Goal: Find specific page/section: Find specific page/section

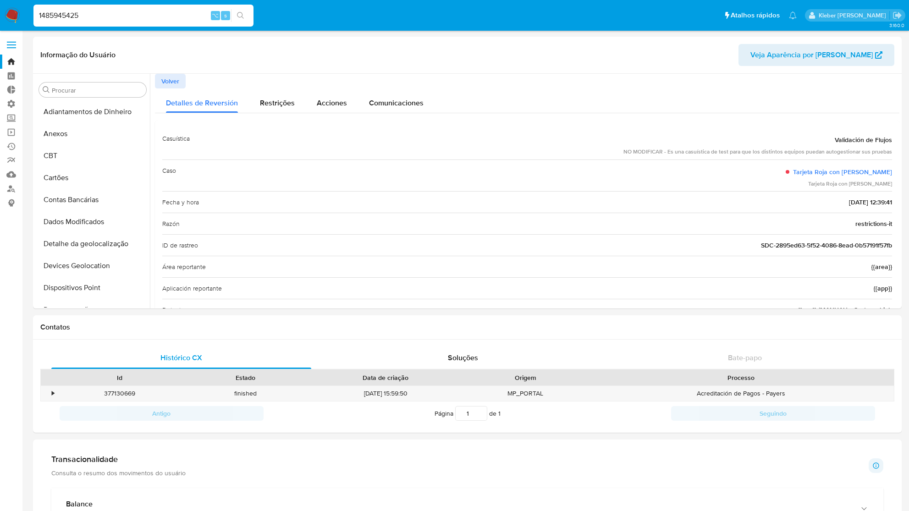
select select "10"
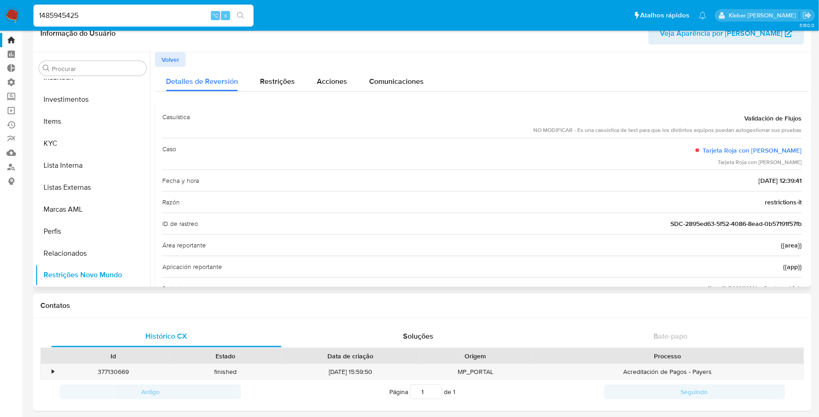
drag, startPoint x: 533, startPoint y: 133, endPoint x: 798, endPoint y: 129, distance: 264.6
click at [798, 129] on div "Casuística Validación de Flujos NO MODIFICAR - Es una casuística de test para q…" at bounding box center [482, 122] width 640 height 32
click at [169, 58] on span "Volver" at bounding box center [170, 59] width 18 height 13
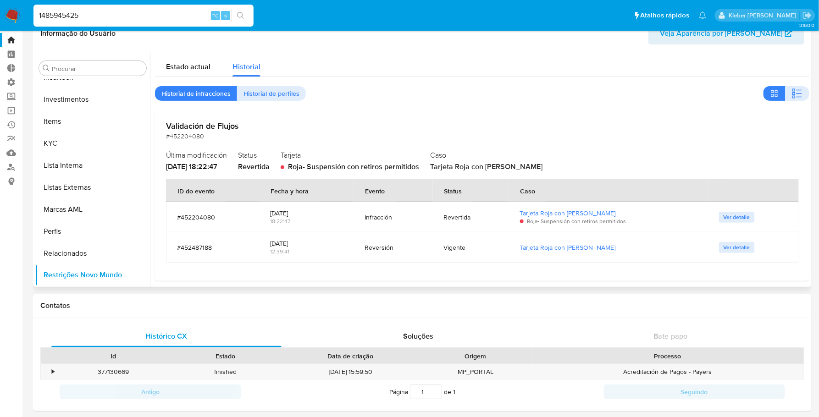
click at [734, 246] on span "Ver detalle" at bounding box center [736, 247] width 27 height 9
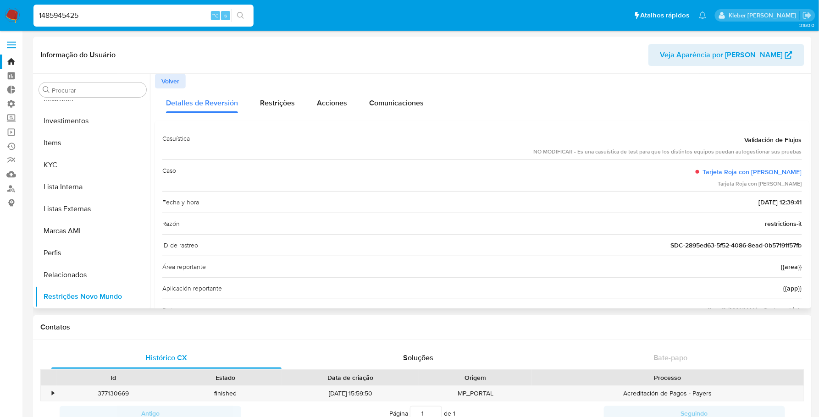
click at [174, 82] on span "Volver" at bounding box center [170, 81] width 18 height 13
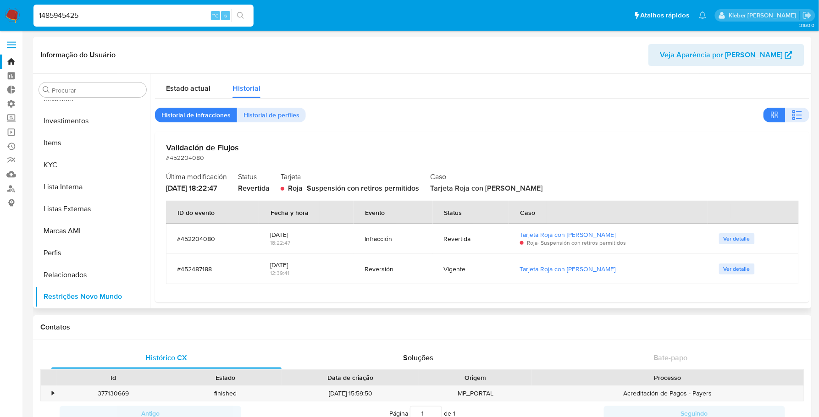
click at [736, 242] on span "Ver detalle" at bounding box center [736, 238] width 27 height 9
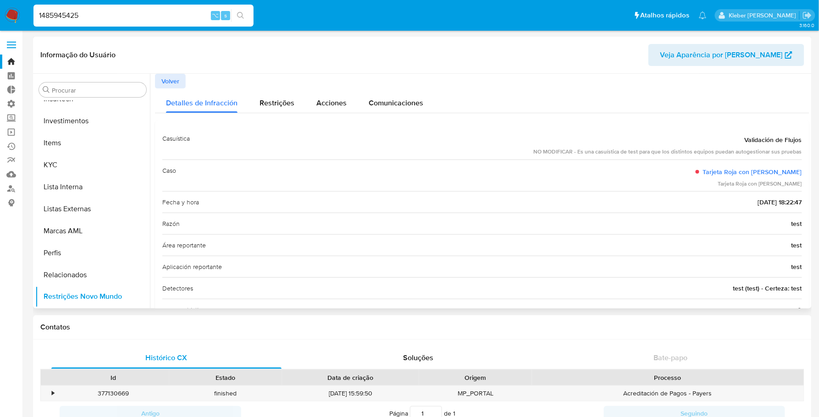
click at [172, 80] on span "Volver" at bounding box center [170, 81] width 18 height 13
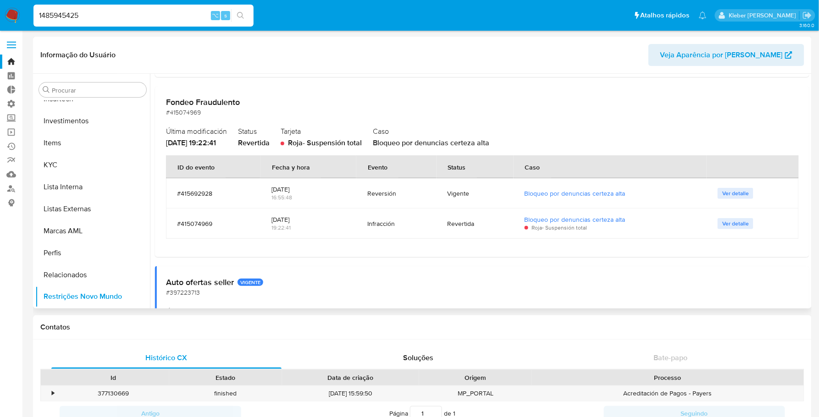
scroll to position [1011, 0]
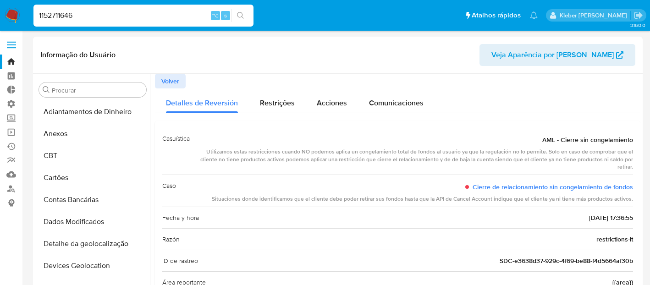
select select "10"
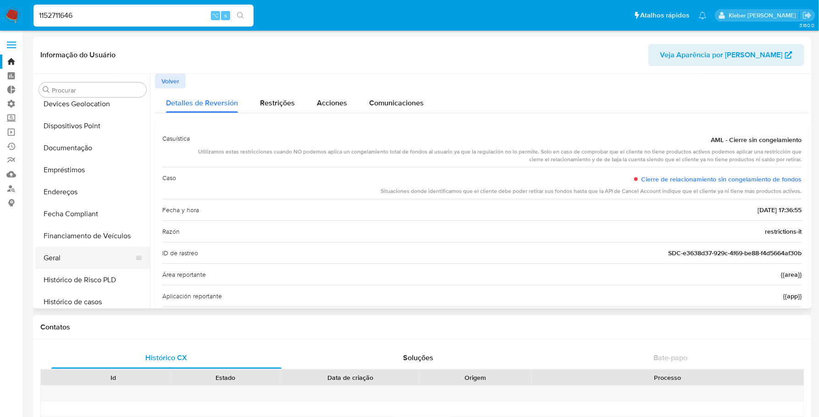
scroll to position [431, 0]
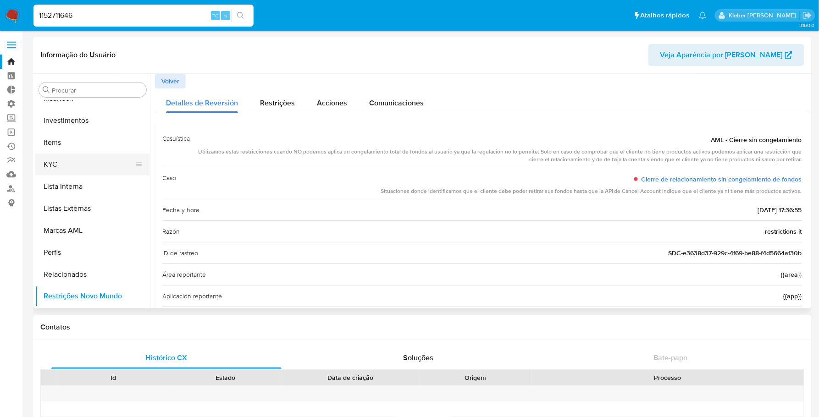
click at [72, 166] on button "KYC" at bounding box center [88, 165] width 107 height 22
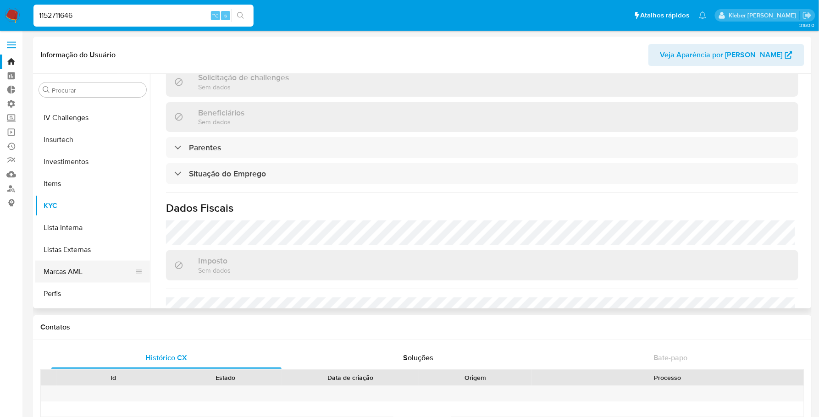
scroll to position [226, 0]
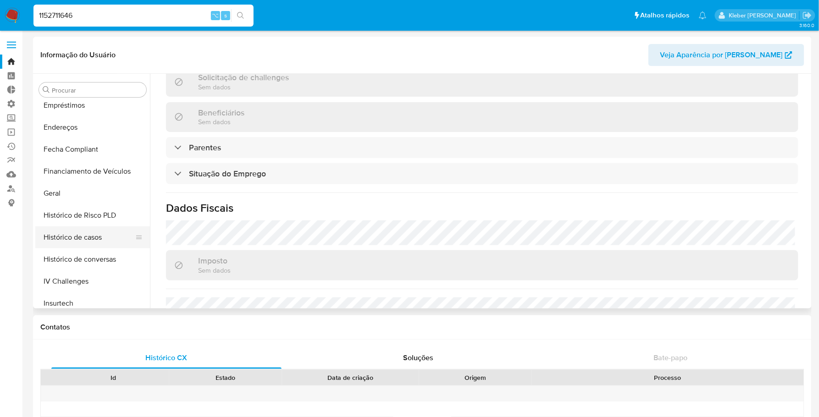
click at [92, 234] on button "Histórico de casos" at bounding box center [88, 237] width 107 height 22
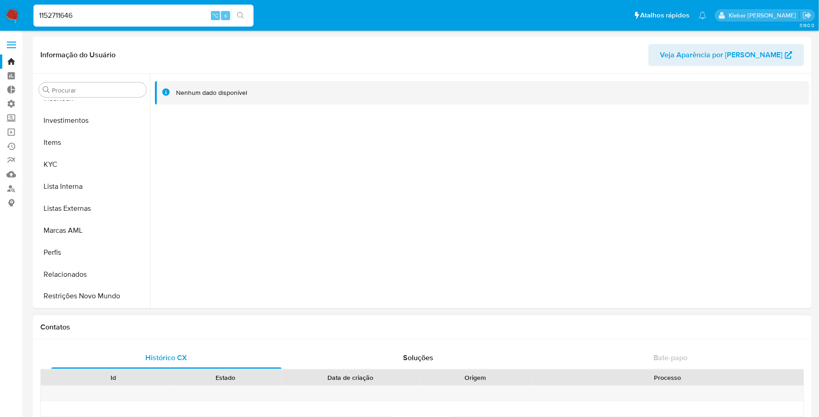
scroll to position [205, 0]
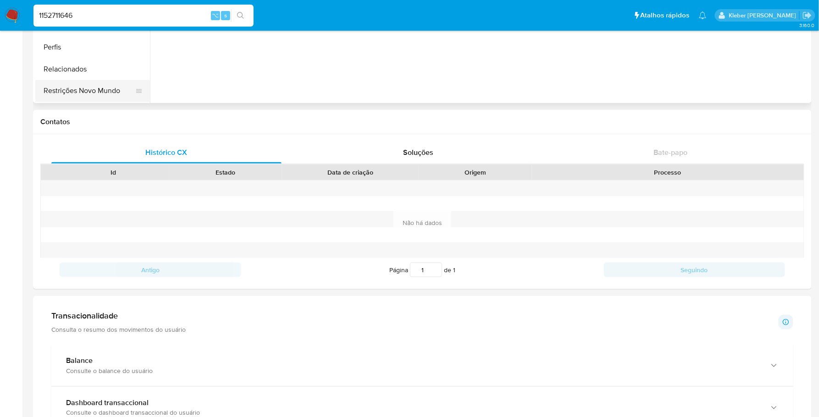
click at [101, 95] on button "Restrições Novo Mundo" at bounding box center [88, 91] width 107 height 22
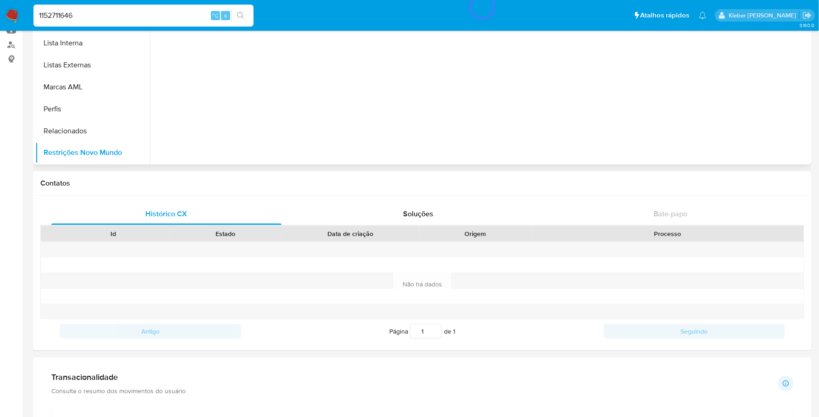
scroll to position [0, 0]
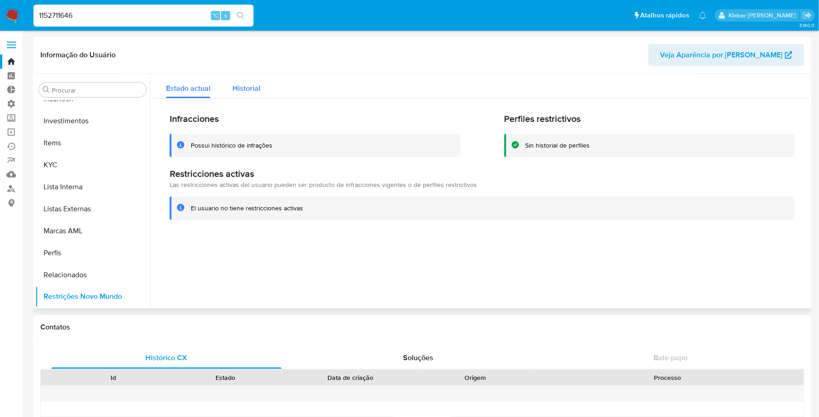
click at [251, 87] on span "Historial" at bounding box center [246, 88] width 28 height 11
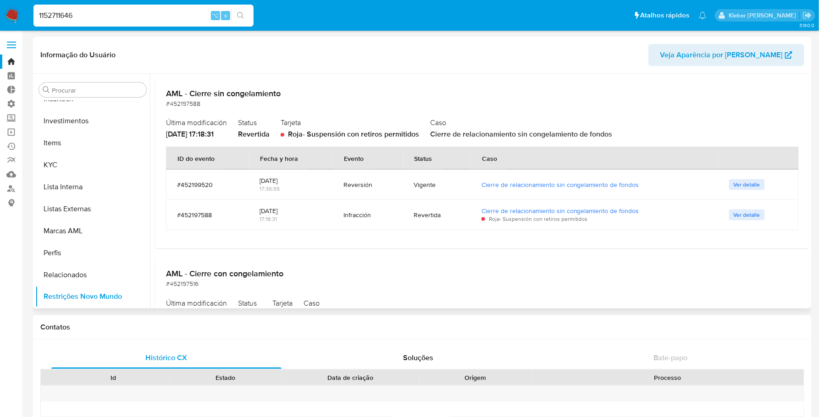
scroll to position [55, 0]
click at [650, 214] on span "Ver detalle" at bounding box center [747, 214] width 27 height 9
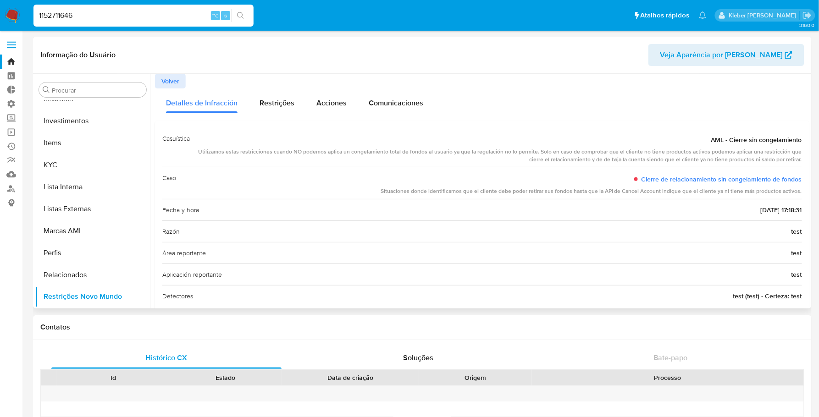
click at [171, 81] on span "Volver" at bounding box center [170, 81] width 18 height 13
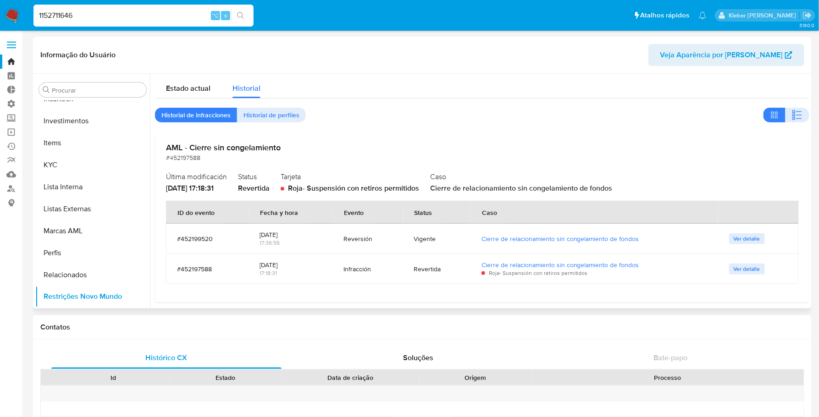
click at [650, 241] on span "Ver detalle" at bounding box center [747, 238] width 27 height 9
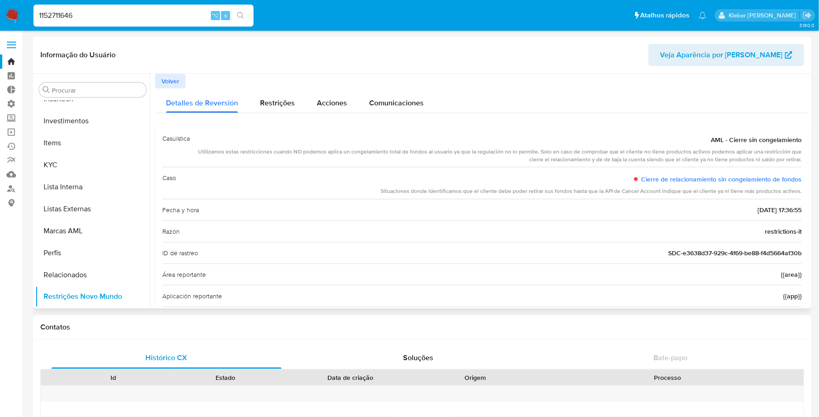
click at [171, 84] on span "Volver" at bounding box center [170, 81] width 18 height 13
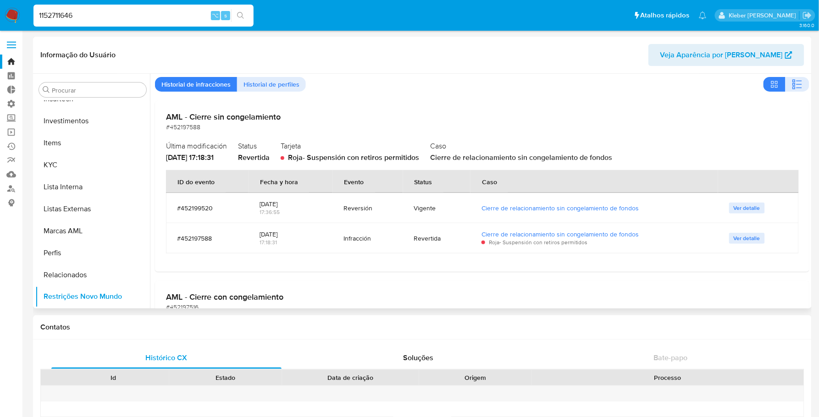
scroll to position [90, 0]
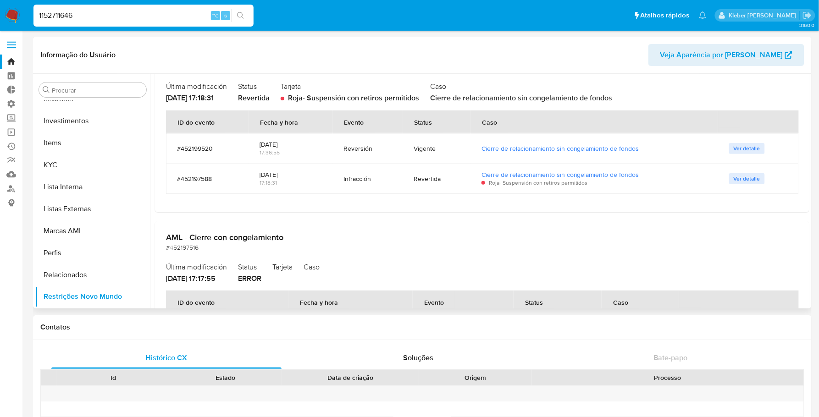
click at [650, 183] on span "Ver detalle" at bounding box center [747, 178] width 27 height 9
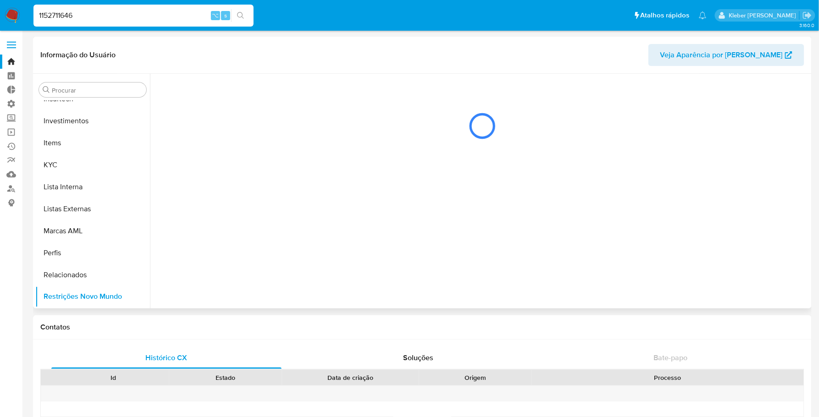
scroll to position [0, 0]
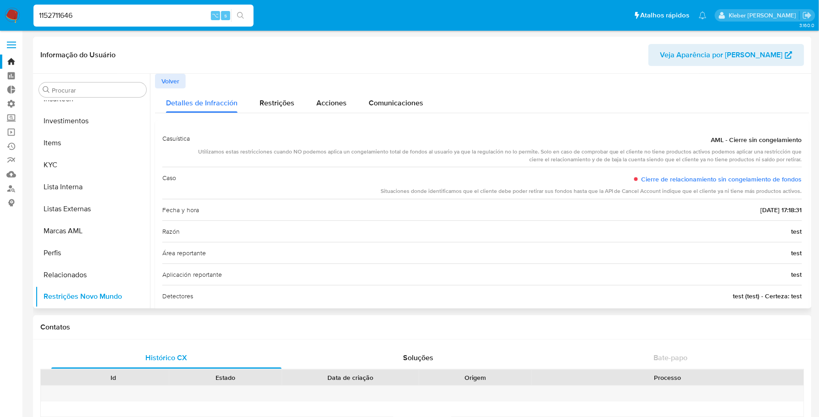
click at [178, 83] on span "Volver" at bounding box center [170, 81] width 18 height 13
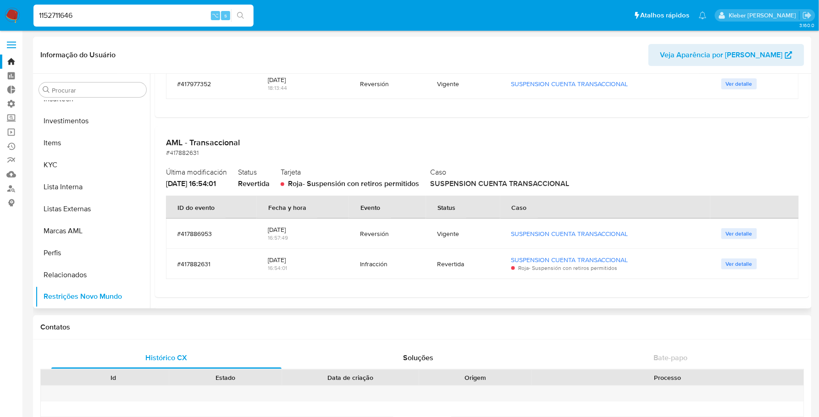
scroll to position [1204, 0]
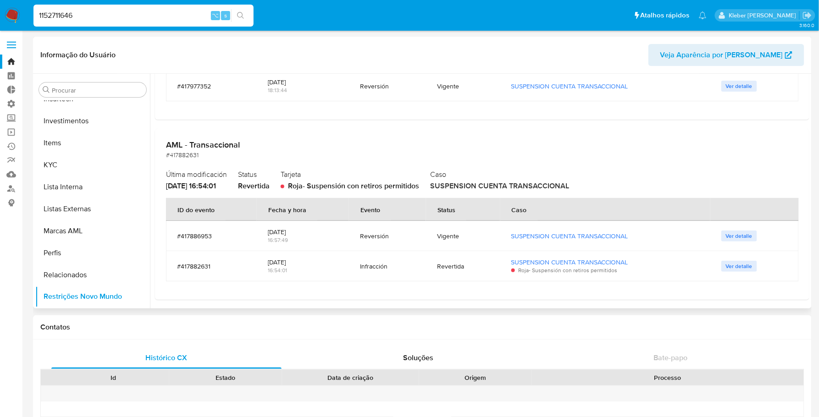
click at [650, 266] on span "Ver detalle" at bounding box center [739, 266] width 27 height 9
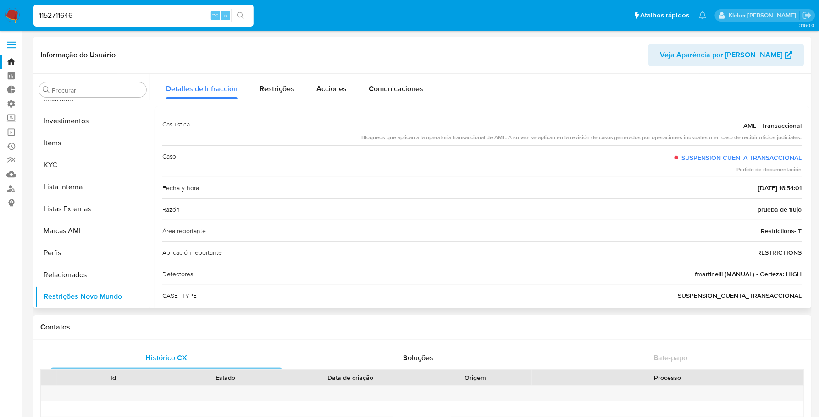
scroll to position [0, 0]
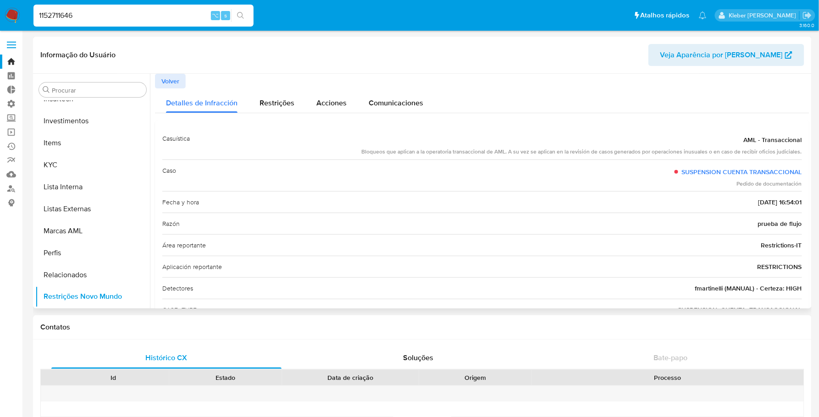
click at [171, 81] on span "Volver" at bounding box center [170, 81] width 18 height 13
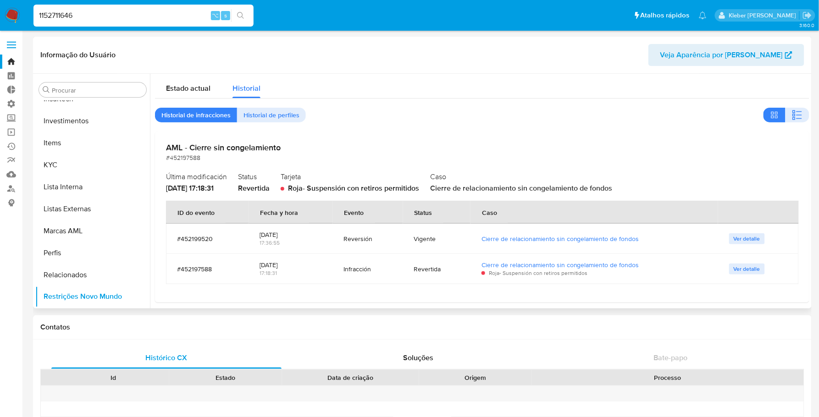
click at [650, 238] on span "Ver detalle" at bounding box center [747, 238] width 27 height 9
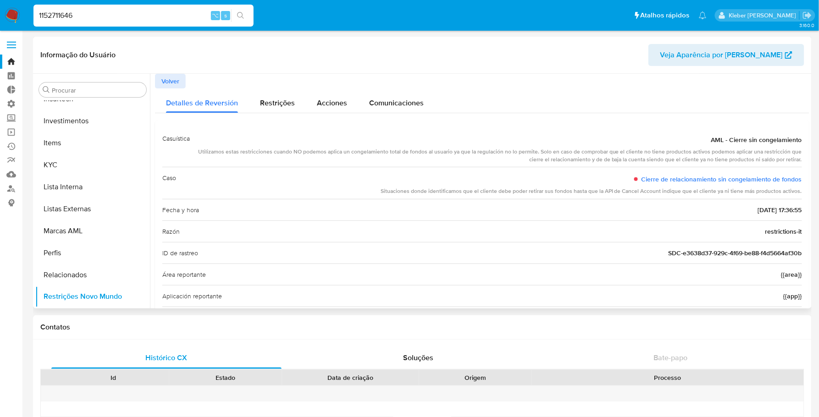
click at [171, 84] on span "Volver" at bounding box center [170, 81] width 18 height 13
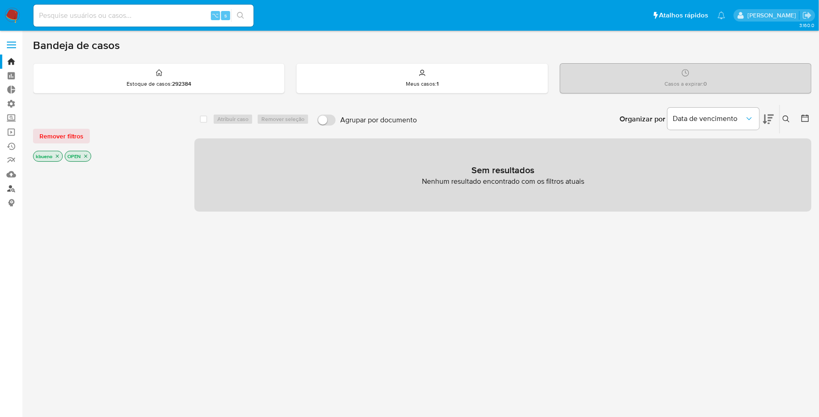
click at [13, 189] on link "Localizador de pessoas" at bounding box center [54, 189] width 109 height 14
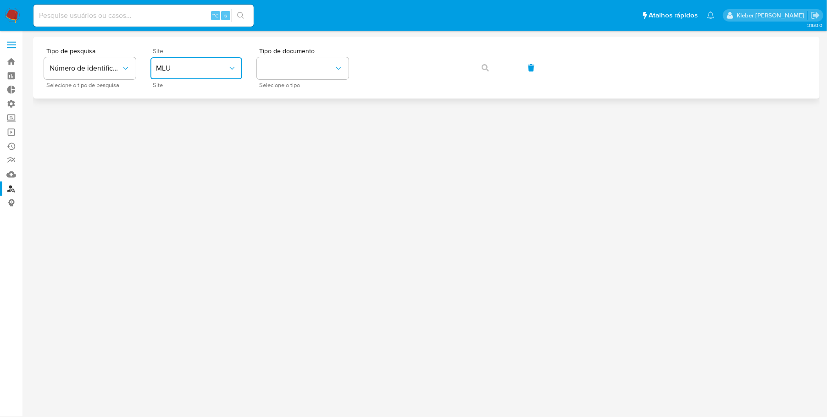
click at [210, 65] on span "MLU" at bounding box center [192, 68] width 72 height 9
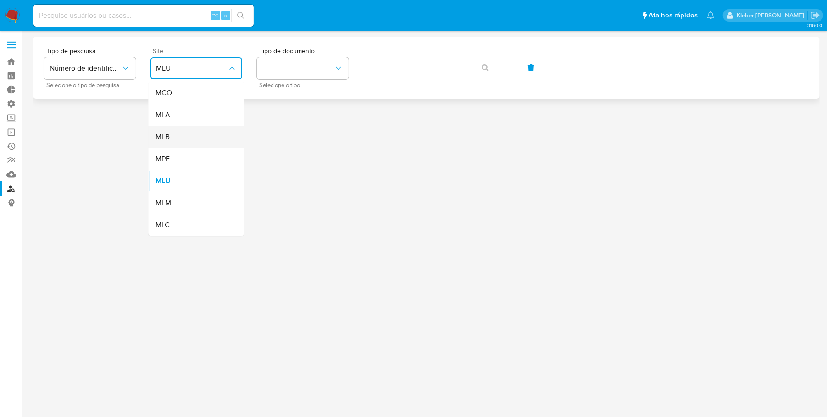
click at [196, 135] on div "MLB" at bounding box center [193, 137] width 75 height 22
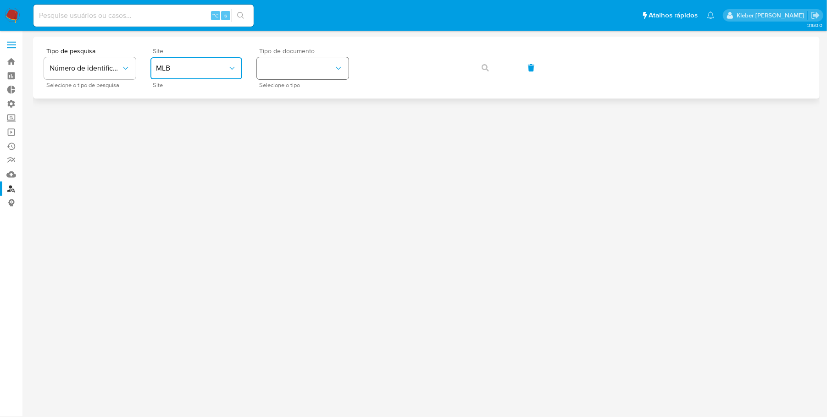
click at [299, 69] on button "identificationType" at bounding box center [303, 68] width 92 height 22
click at [297, 99] on div "CNPJ CNPJ" at bounding box center [299, 97] width 75 height 31
click at [484, 66] on icon "button" at bounding box center [484, 67] width 7 height 7
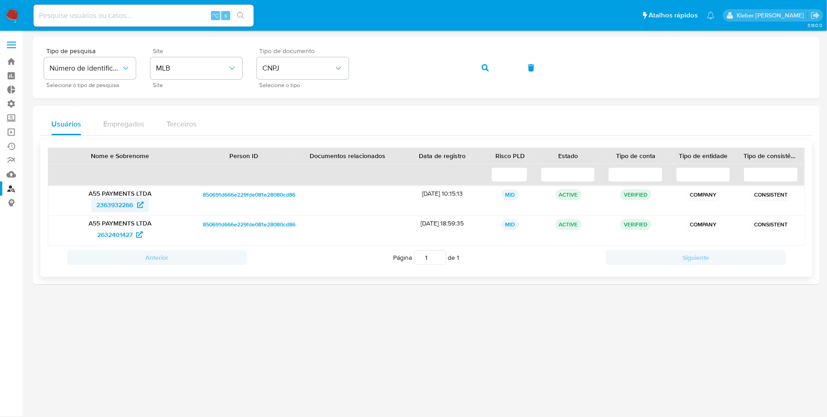
click at [122, 205] on span "2363932266" at bounding box center [115, 205] width 37 height 15
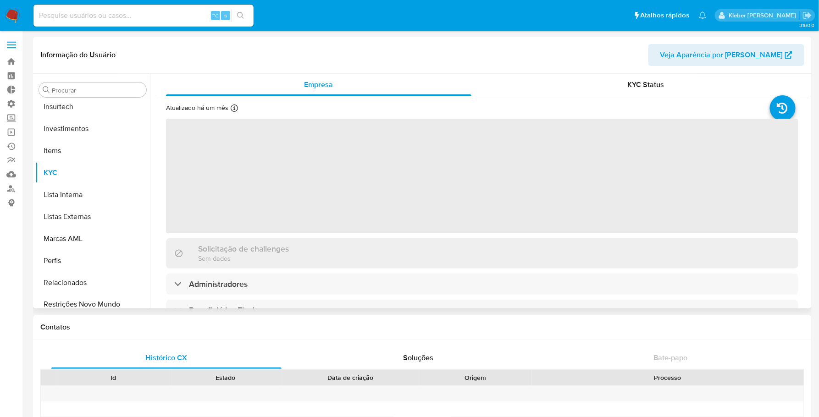
scroll to position [431, 0]
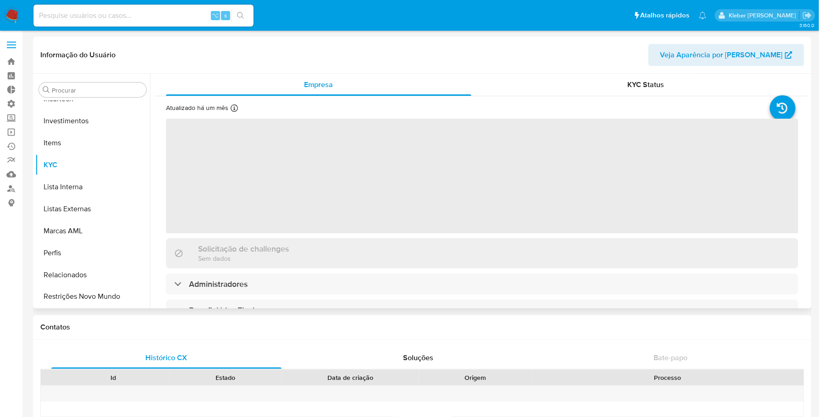
select select "10"
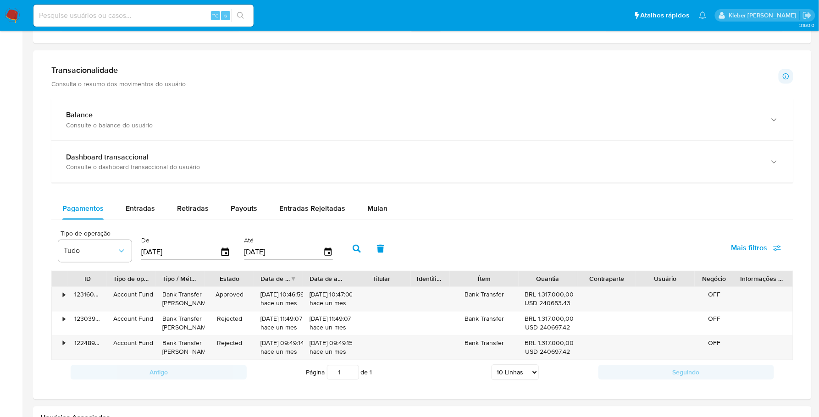
scroll to position [443, 0]
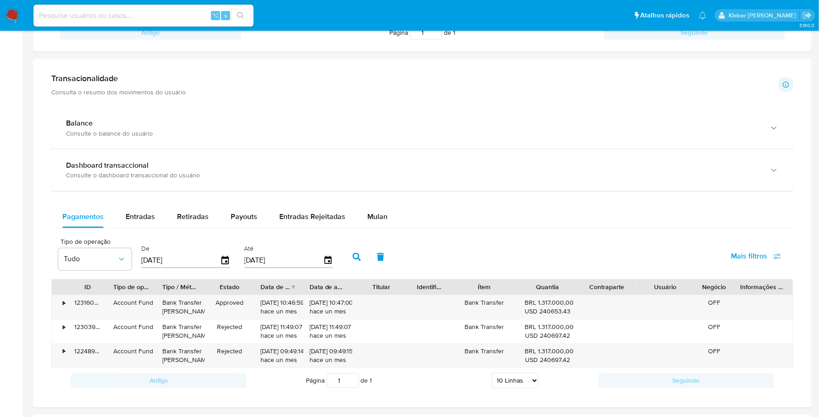
click at [105, 83] on h1 "Transacionalidade" at bounding box center [118, 78] width 134 height 10
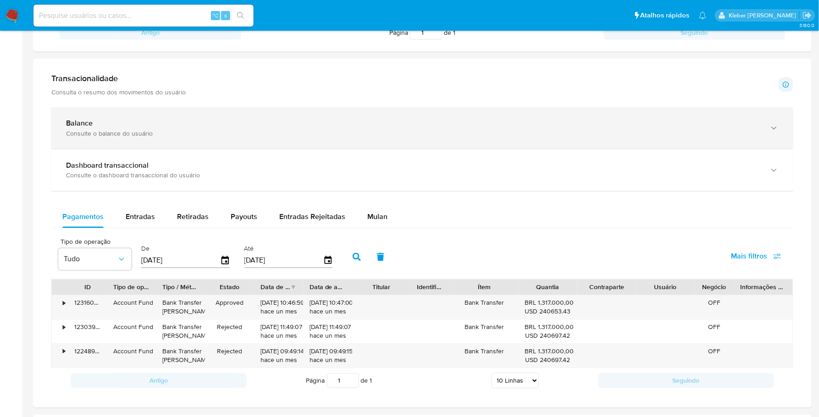
click at [94, 133] on div "Consulte o balance do usuário" at bounding box center [413, 133] width 694 height 8
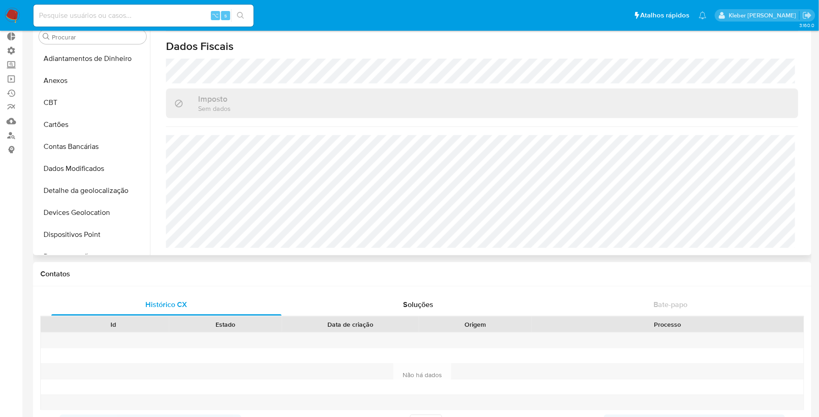
scroll to position [55, 0]
